Goal: Task Accomplishment & Management: Use online tool/utility

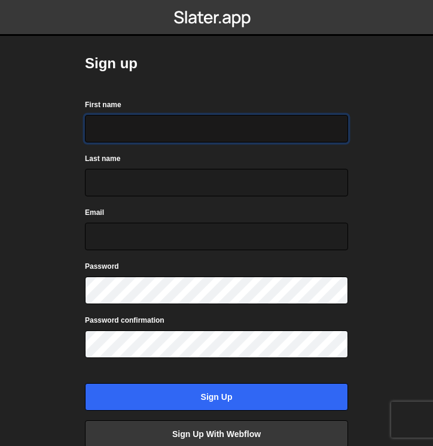
click at [177, 126] on input "First name" at bounding box center [216, 129] width 263 height 28
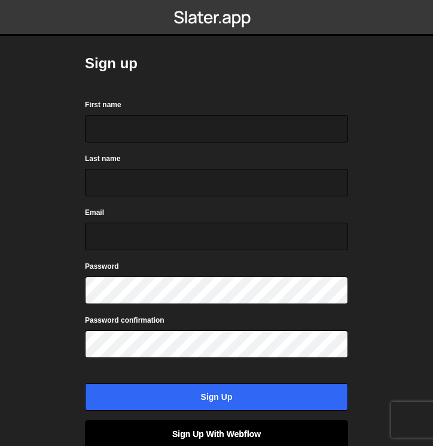
click at [214, 439] on link "Sign up with Webflow" at bounding box center [216, 434] width 263 height 28
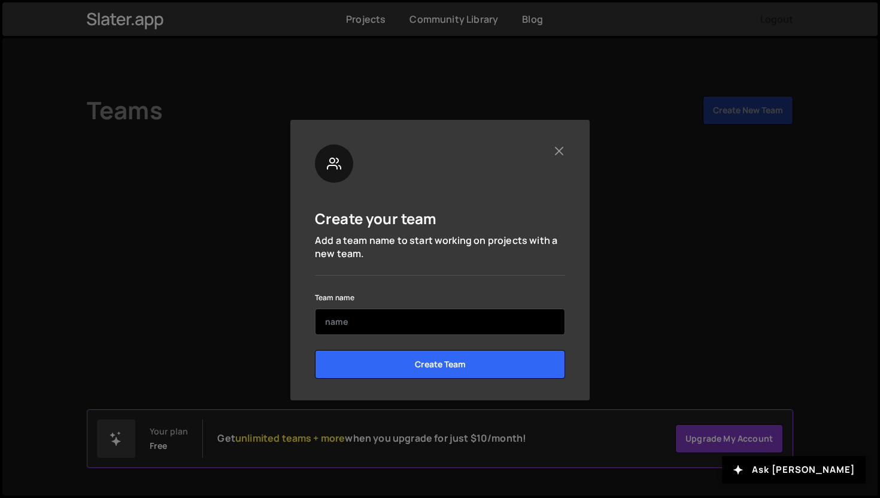
click at [467, 313] on input "text" at bounding box center [440, 321] width 250 height 26
type input "keksici"
click at [315, 350] on input "Create Team" at bounding box center [440, 364] width 250 height 29
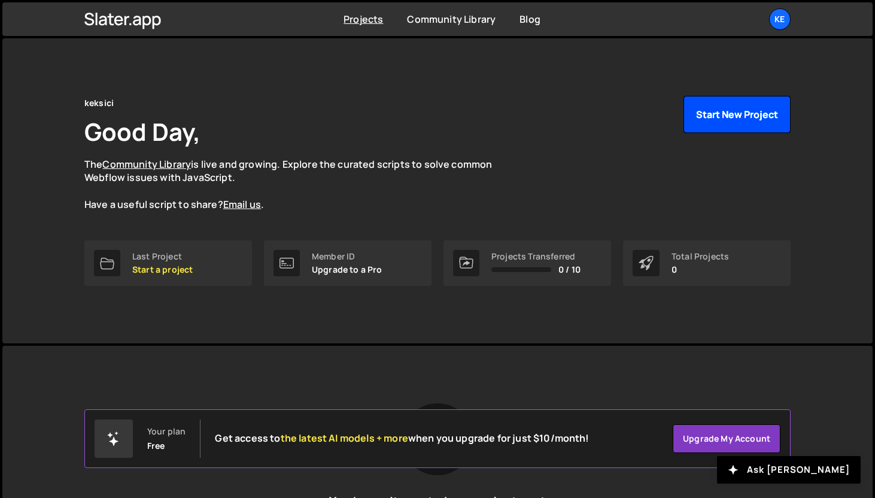
click at [719, 102] on button "Start New Project" at bounding box center [737, 114] width 107 height 37
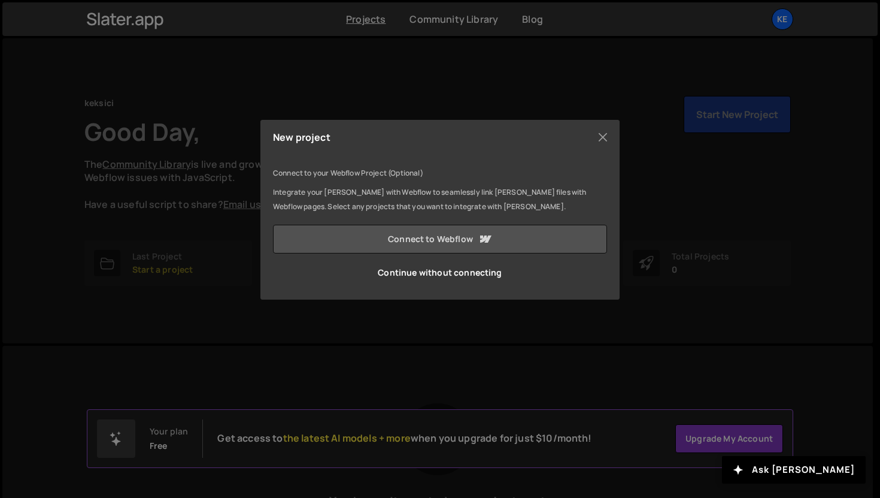
click at [508, 236] on link "Connect to Webflow" at bounding box center [440, 239] width 334 height 29
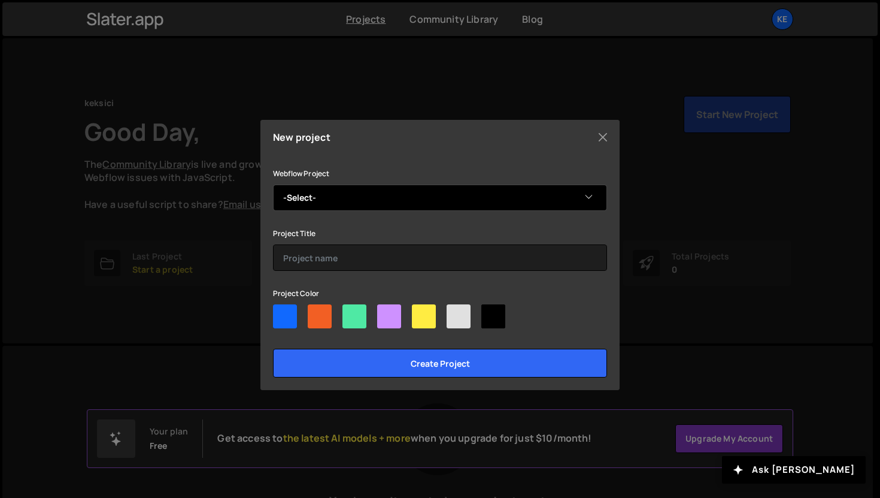
click at [440, 199] on select "-Select- Stari Hrast Mladen's pf" at bounding box center [440, 197] width 334 height 26
select select "68cbe37a06c3a429da332b18"
click at [273, 184] on select "-Select- [GEOGRAPHIC_DATA] [PERSON_NAME]'s pf" at bounding box center [440, 197] width 334 height 26
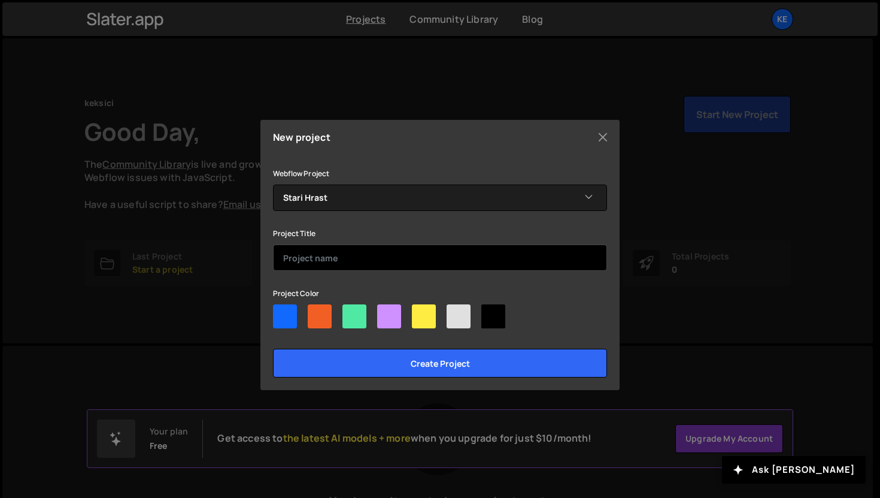
click at [419, 251] on input "text" at bounding box center [440, 257] width 334 height 26
click at [283, 308] on div at bounding box center [285, 316] width 24 height 24
click at [281, 308] on input"] "radio" at bounding box center [277, 308] width 8 height 8
radio input"] "true"
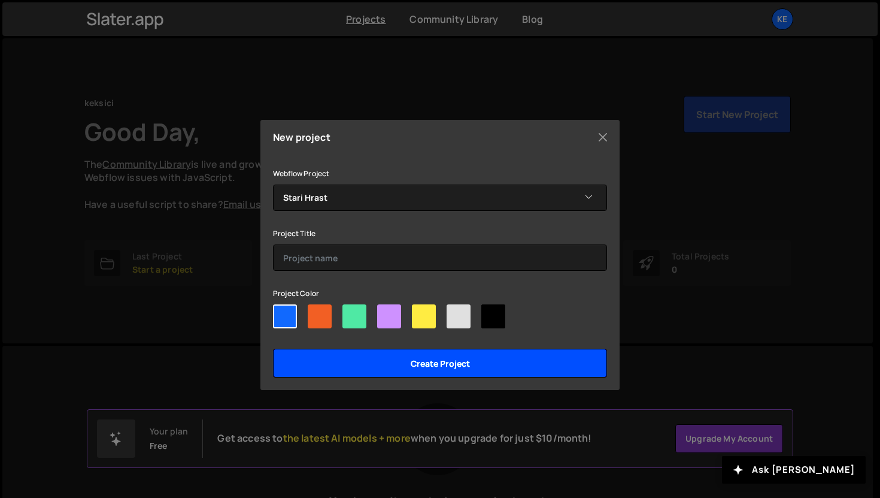
click at [326, 366] on input "Create project" at bounding box center [440, 362] width 334 height 29
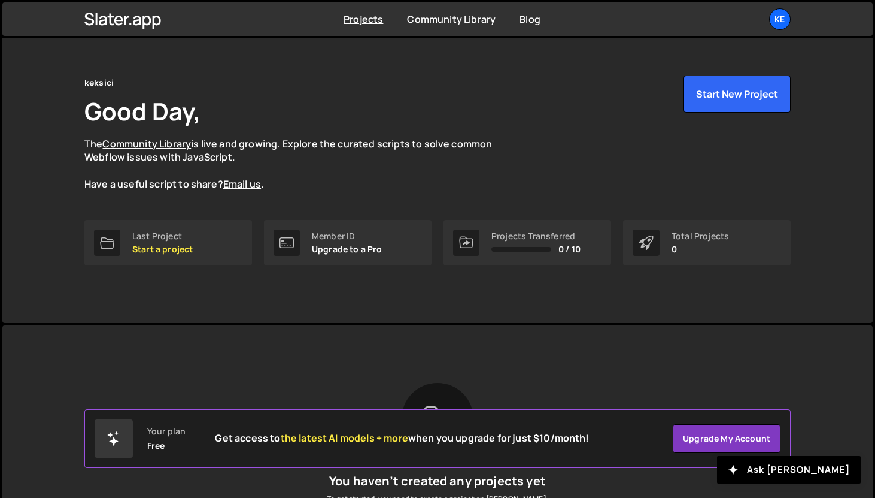
scroll to position [19, 0]
click at [175, 258] on link "Last Project Start a project" at bounding box center [168, 244] width 168 height 46
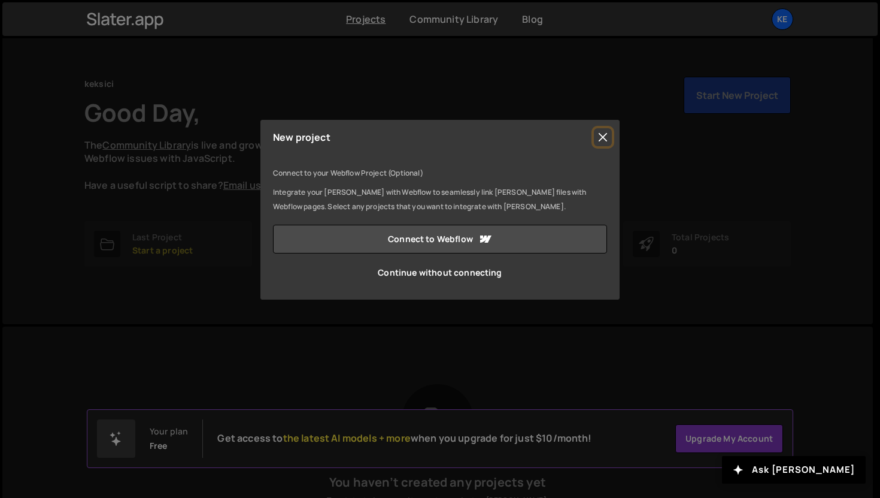
click at [608, 128] on button "Close" at bounding box center [603, 137] width 18 height 18
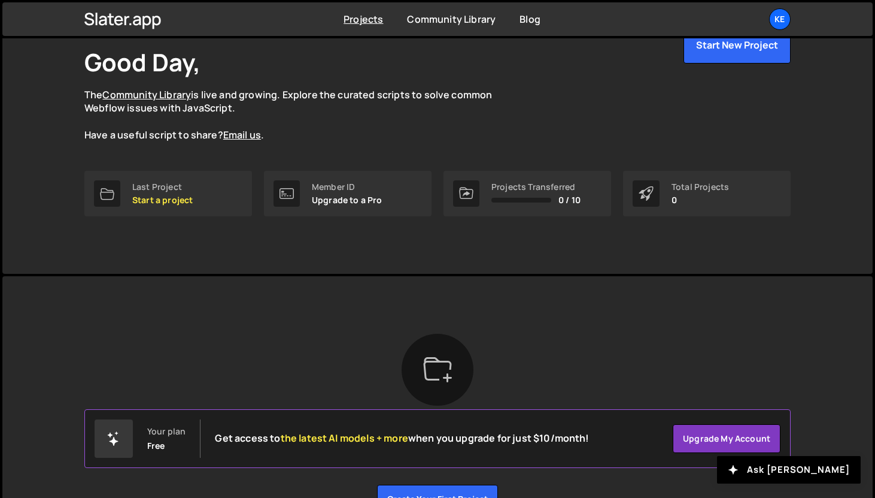
scroll to position [144, 0]
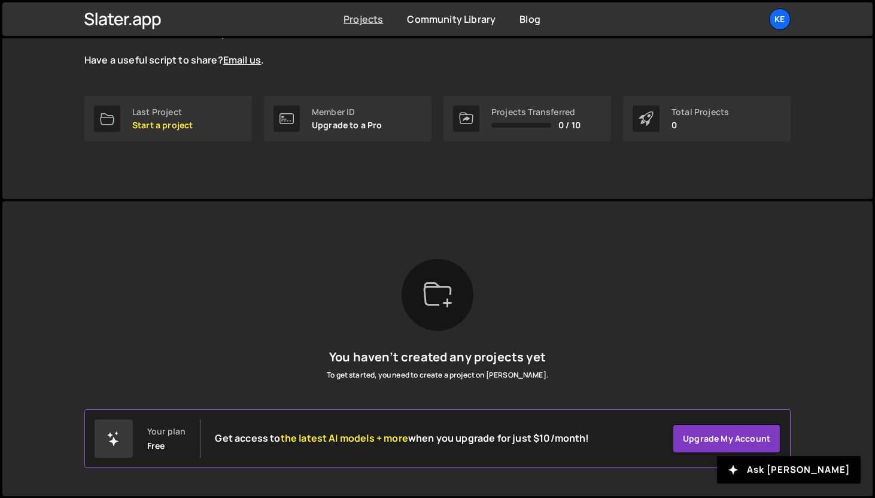
click at [362, 20] on link "Projects" at bounding box center [364, 19] width 40 height 13
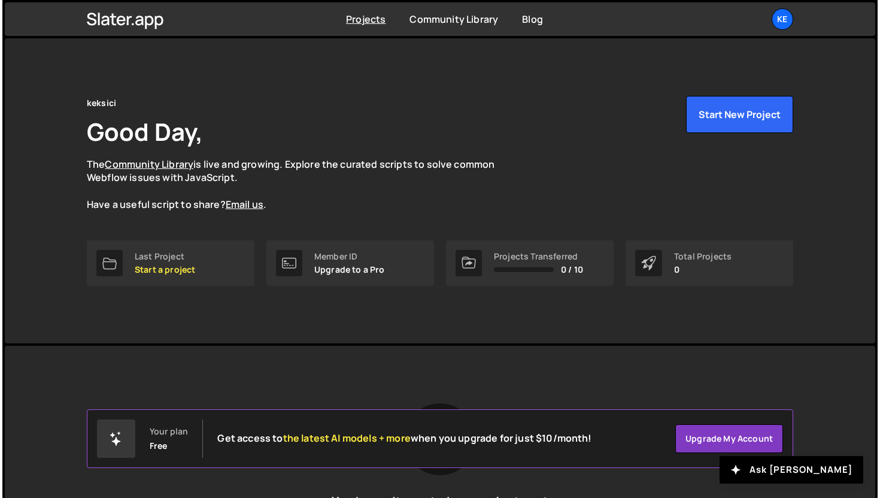
scroll to position [144, 0]
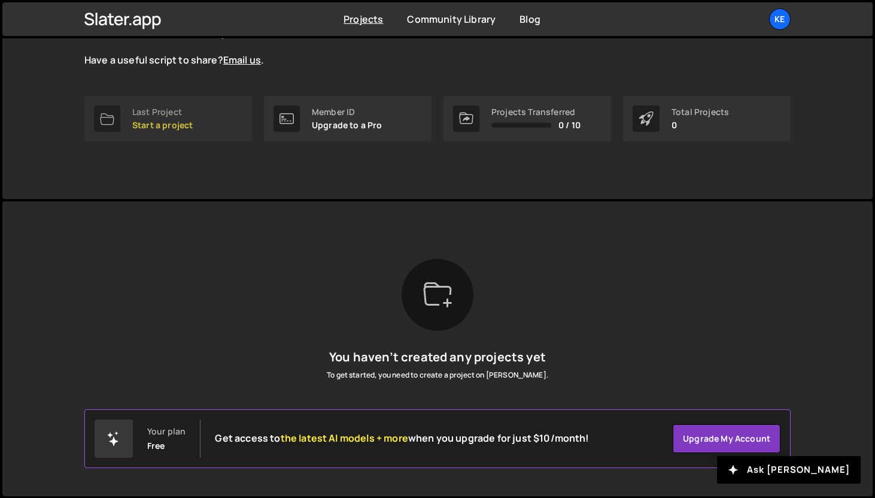
click at [180, 132] on link "Last Project Start a project" at bounding box center [168, 119] width 168 height 46
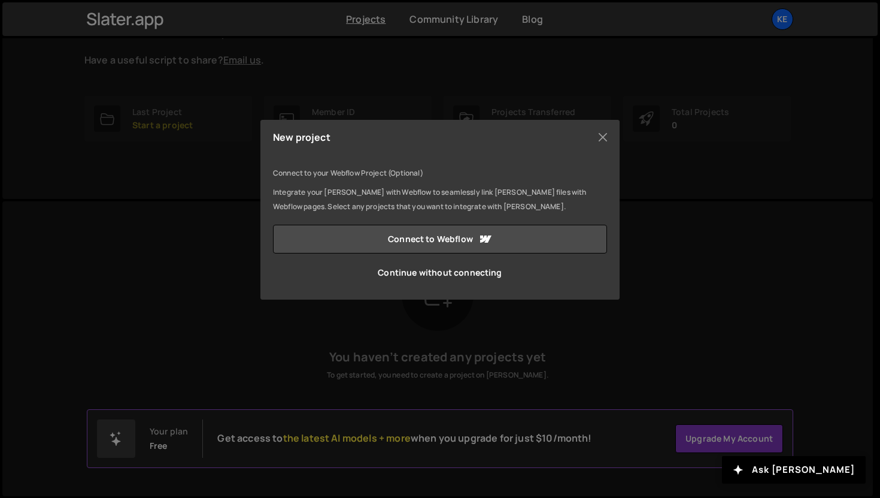
click at [431, 332] on div "New project Connect to your Webflow Project (Optional) Integrate your [PERSON_N…" at bounding box center [440, 249] width 880 height 498
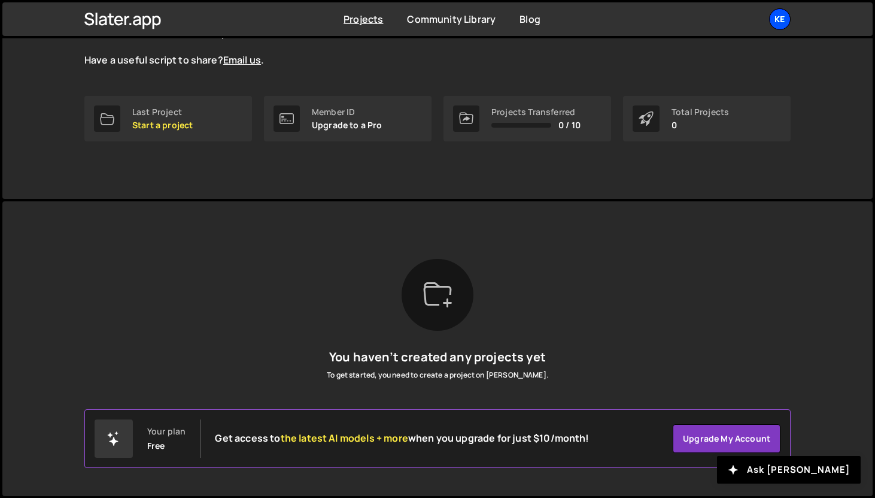
click at [786, 16] on div "ke" at bounding box center [780, 19] width 22 height 22
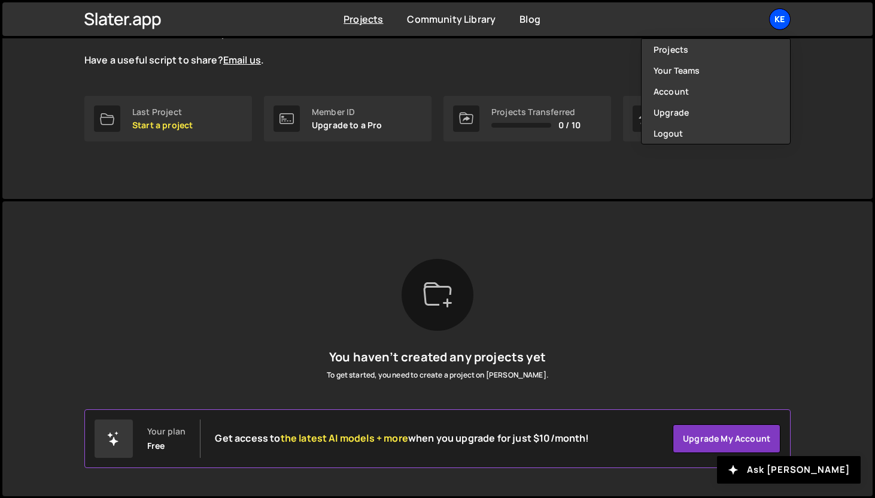
click at [786, 16] on div "ke" at bounding box center [780, 19] width 22 height 22
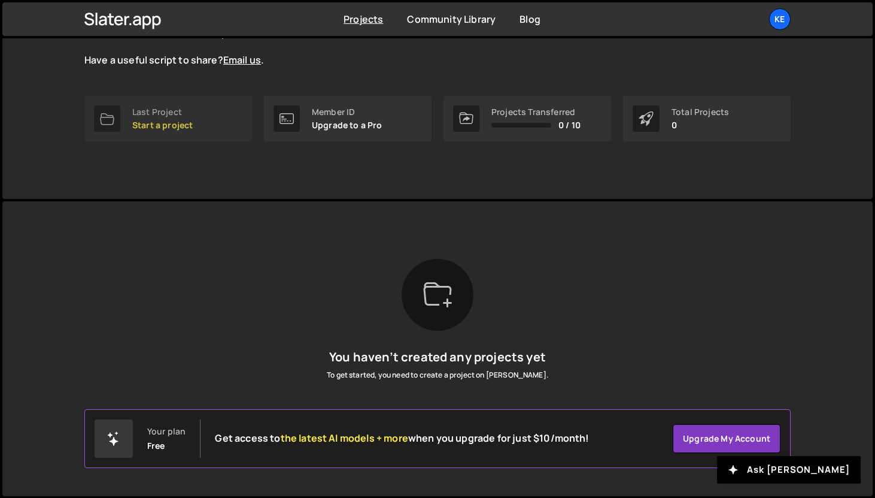
click at [177, 131] on link "Last Project Start a project" at bounding box center [168, 119] width 168 height 46
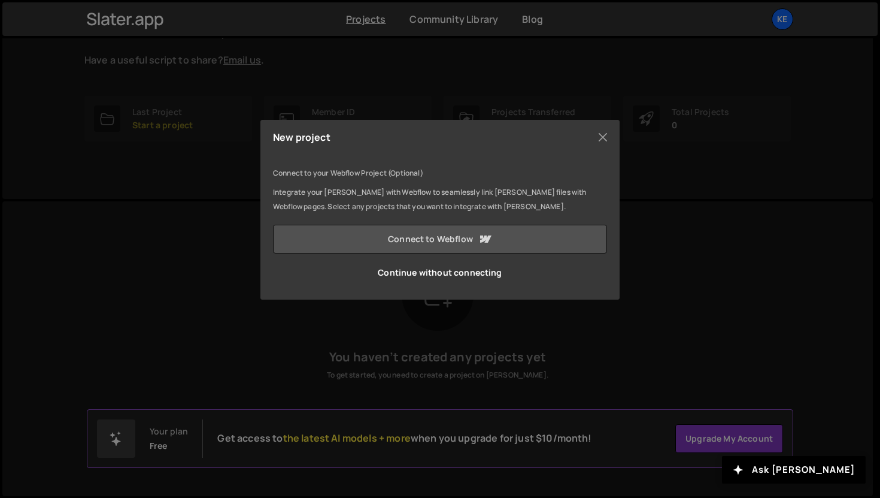
drag, startPoint x: 477, startPoint y: 237, endPoint x: 474, endPoint y: 243, distance: 7.2
click at [478, 237] on icon at bounding box center [485, 239] width 14 height 14
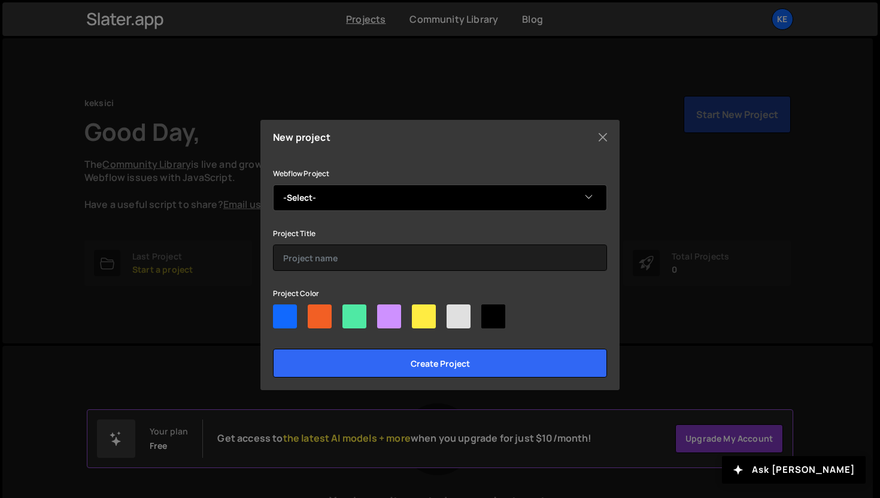
click at [398, 190] on select "-Select- [GEOGRAPHIC_DATA] [PERSON_NAME]'s pf" at bounding box center [440, 197] width 334 height 26
select select "68cbe37a06c3a429da332b18"
click at [273, 184] on select "-Select- [GEOGRAPHIC_DATA] [PERSON_NAME]'s pf" at bounding box center [440, 197] width 334 height 26
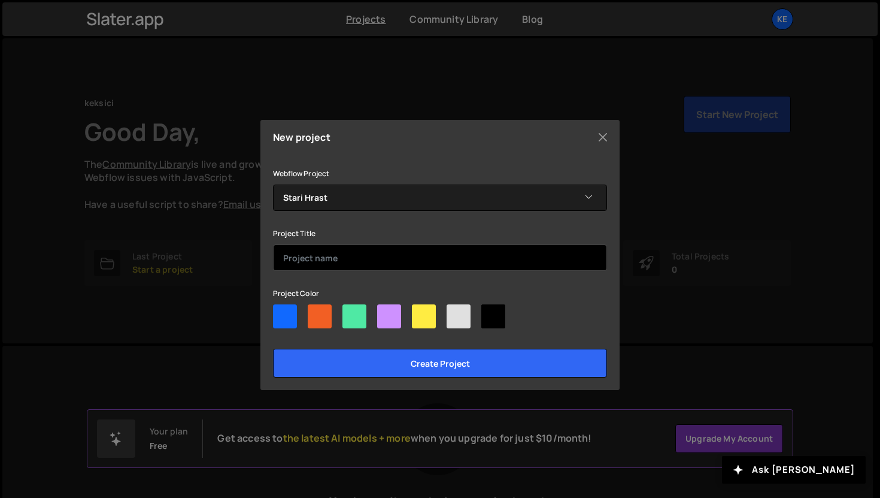
click at [389, 244] on input "text" at bounding box center [440, 257] width 334 height 26
type input "sh"
click at [283, 314] on div at bounding box center [285, 316] width 24 height 24
click at [281, 312] on input"] "radio" at bounding box center [277, 308] width 8 height 8
radio input"] "true"
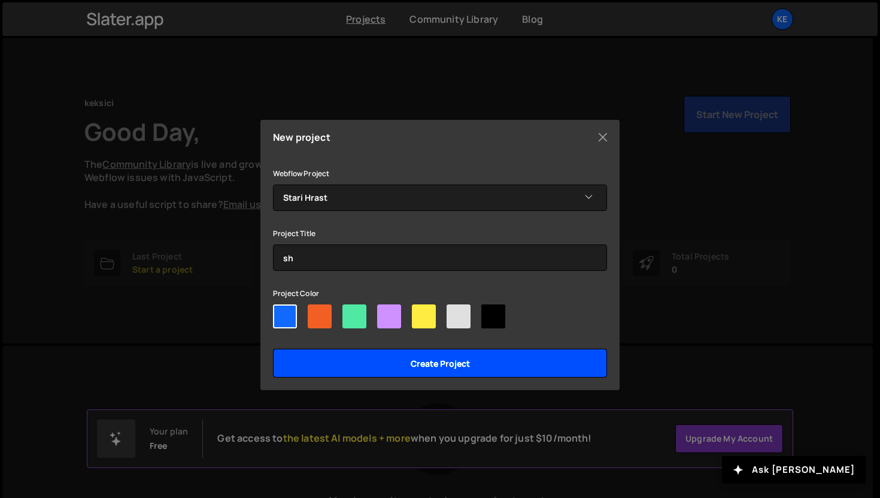
click at [370, 371] on input "Create project" at bounding box center [440, 362] width 334 height 29
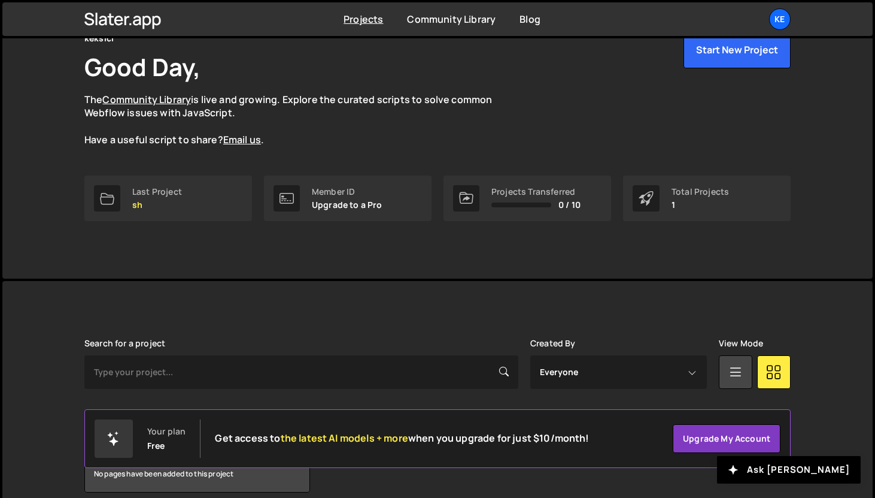
scroll to position [119, 0]
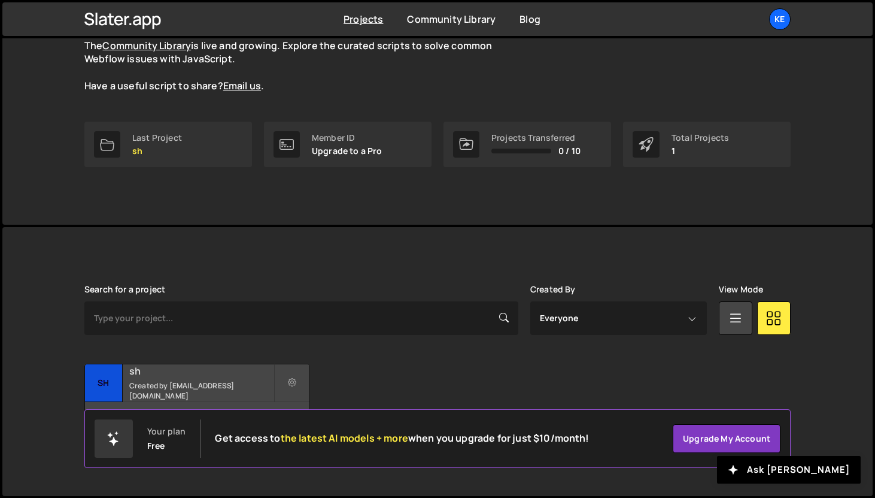
click at [237, 390] on small "Created by [EMAIL_ADDRESS][DOMAIN_NAME]" at bounding box center [201, 390] width 144 height 20
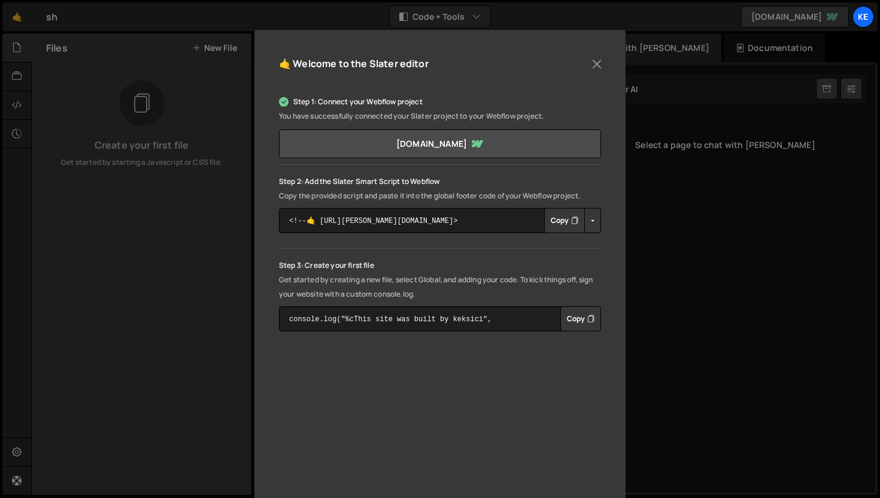
scroll to position [106, 0]
click at [346, 179] on p "Step 2: Add the Slater Smart Script to Webflow" at bounding box center [440, 179] width 322 height 14
click at [447, 182] on p "Step 2: Add the Slater Smart Script to Webflow" at bounding box center [440, 179] width 322 height 14
click at [411, 177] on p "Step 2: Add the Slater Smart Script to Webflow" at bounding box center [440, 179] width 322 height 14
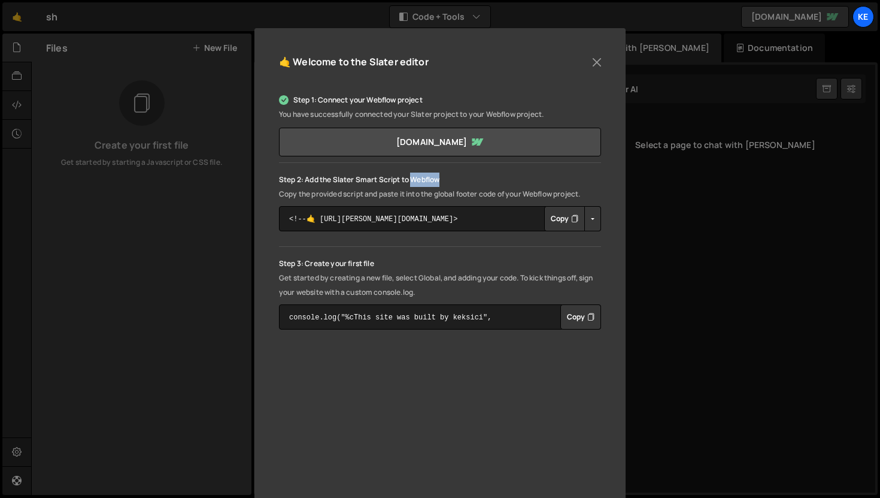
click at [411, 177] on p "Step 2: Add the Slater Smart Script to Webflow" at bounding box center [440, 179] width 322 height 14
click at [450, 182] on p "Step 2: Add the Slater Smart Script to Webflow" at bounding box center [440, 179] width 322 height 14
click at [565, 222] on button "Copy" at bounding box center [564, 218] width 41 height 25
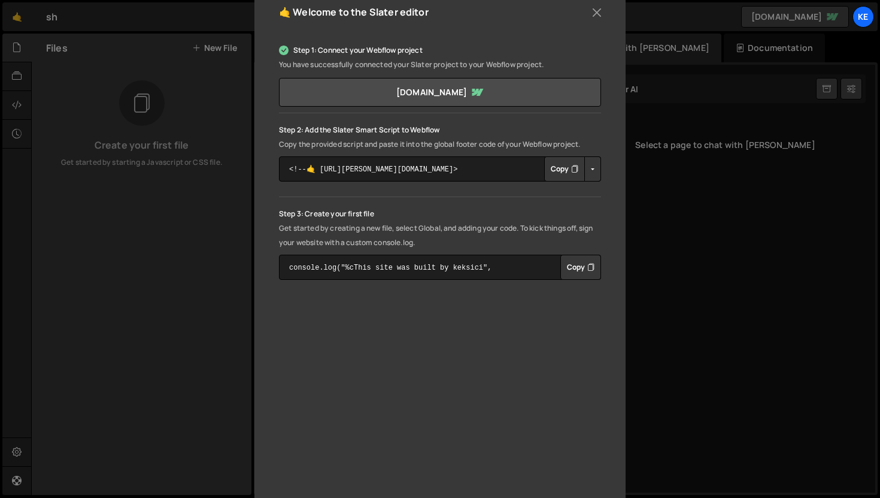
scroll to position [157, 0]
click at [681, 207] on div "🤙 Welcome to the [PERSON_NAME] editor Step 1: Connect your Webflow project You …" at bounding box center [440, 249] width 880 height 498
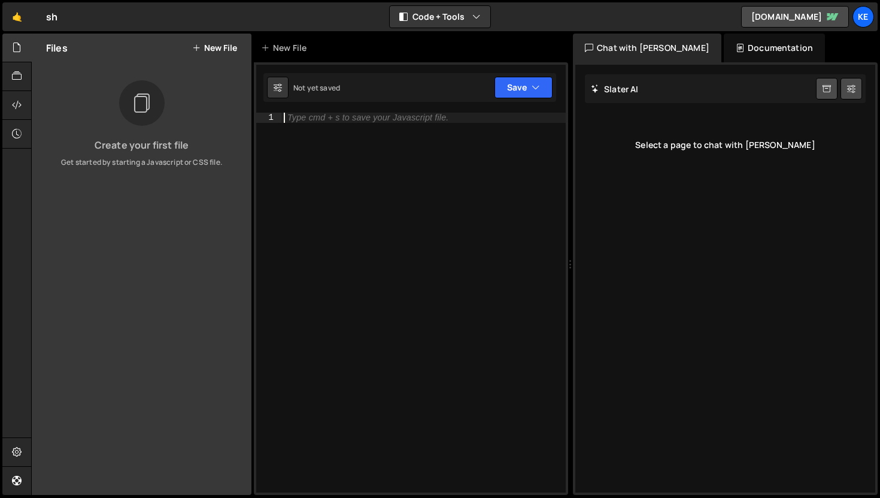
click at [413, 117] on div "Type cmd + s to save your Javascript file." at bounding box center [367, 117] width 161 height 9
click at [342, 123] on div "Type cmd + s to save your Javascript file." at bounding box center [423, 312] width 284 height 399
